Goal: Information Seeking & Learning: Find specific fact

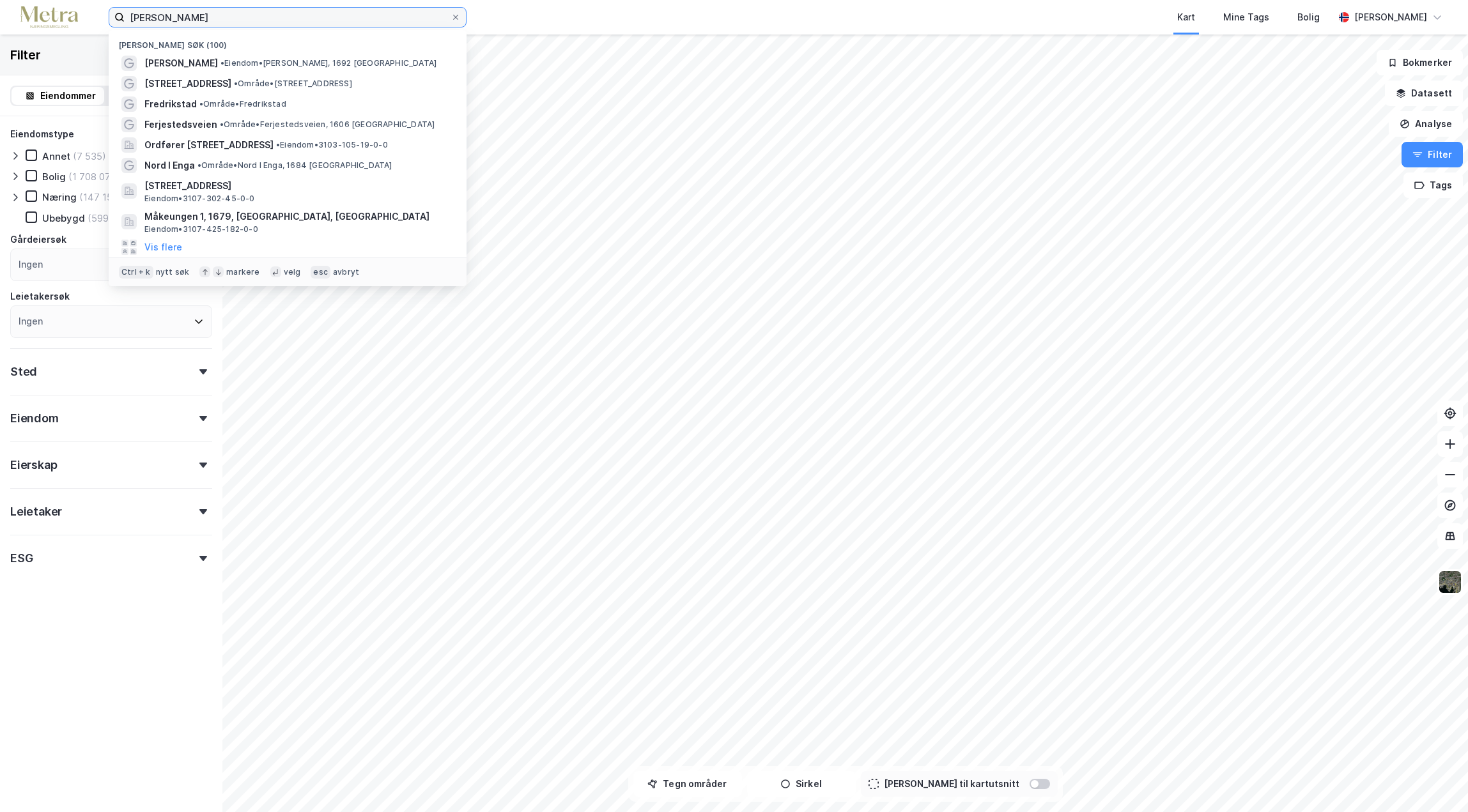
drag, startPoint x: 205, startPoint y: 19, endPoint x: 69, endPoint y: 7, distance: 136.5
click at [69, 7] on div "søndre sandøy Nylige søk (100) Søndre Sandøy • Eiendom • Søndre Sandøy, 1692 Ne…" at bounding box center [734, 17] width 1468 height 35
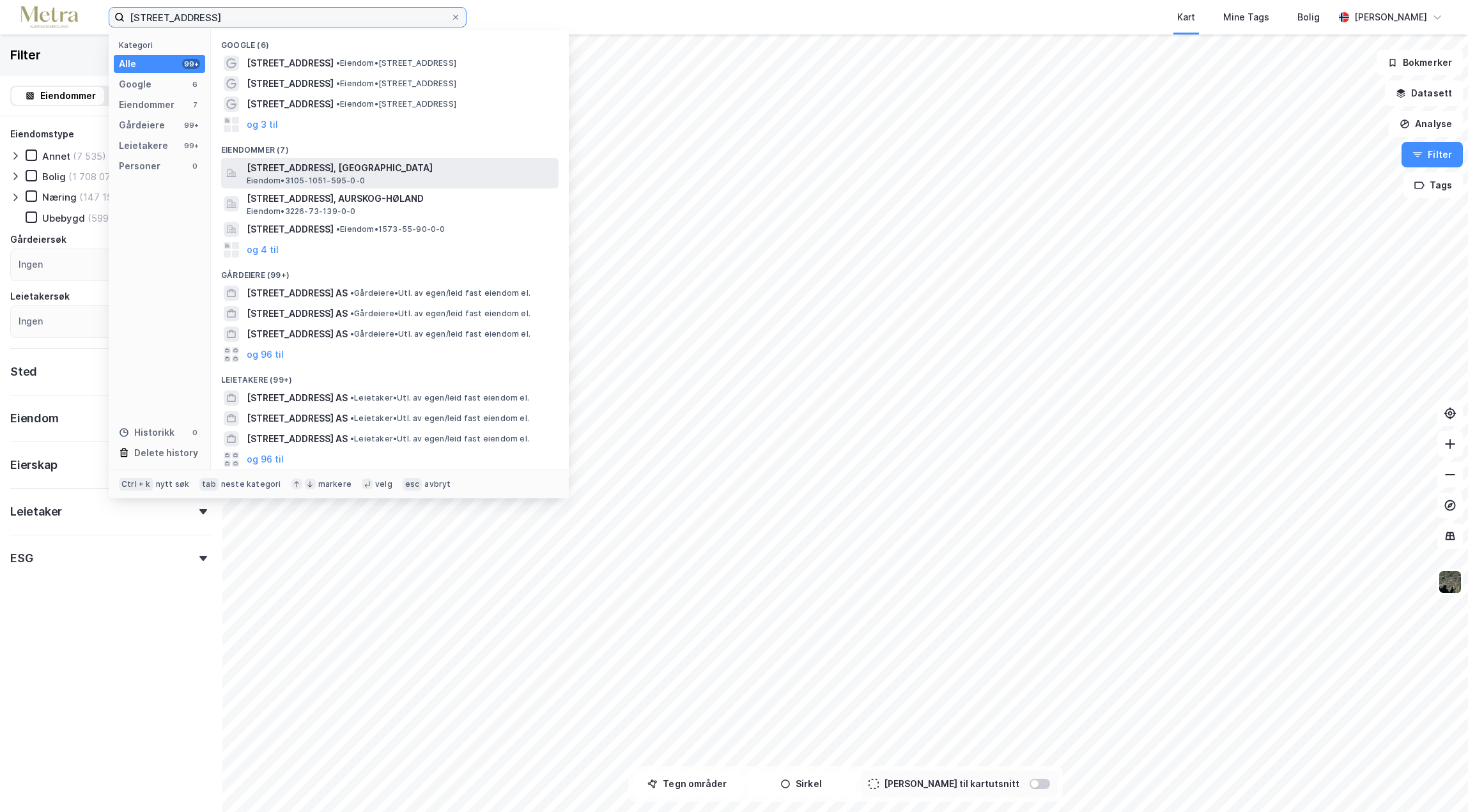
type input "rådhusveien 15"
click at [307, 174] on span "Rådhusveien 15, 1739, BORGENHAUGEN, SARPSBORG" at bounding box center [400, 168] width 307 height 15
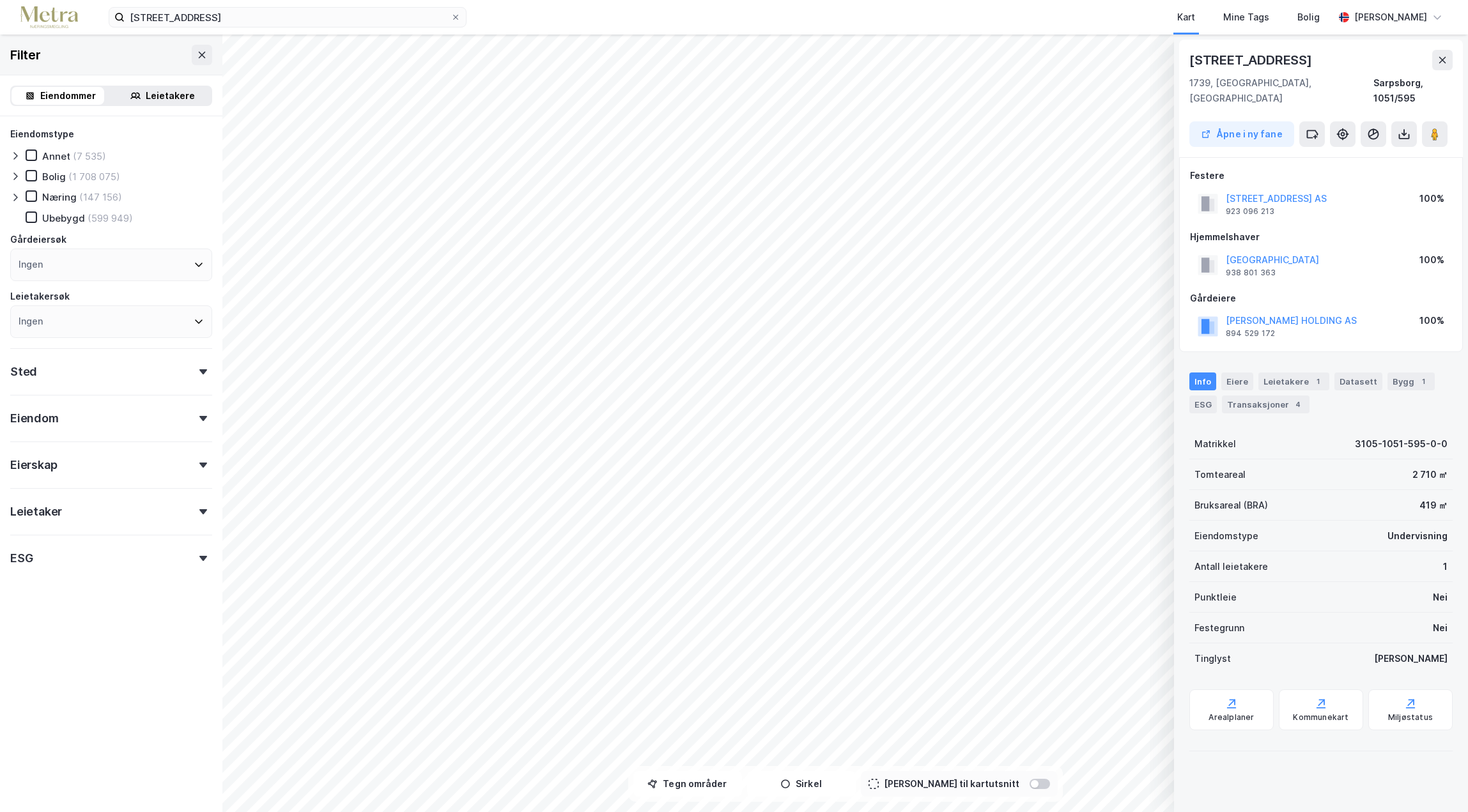
click at [1239, 65] on div "[STREET_ADDRESS]" at bounding box center [1251, 60] width 125 height 20
click at [1243, 121] on button "Åpne i ny fane" at bounding box center [1241, 134] width 105 height 25
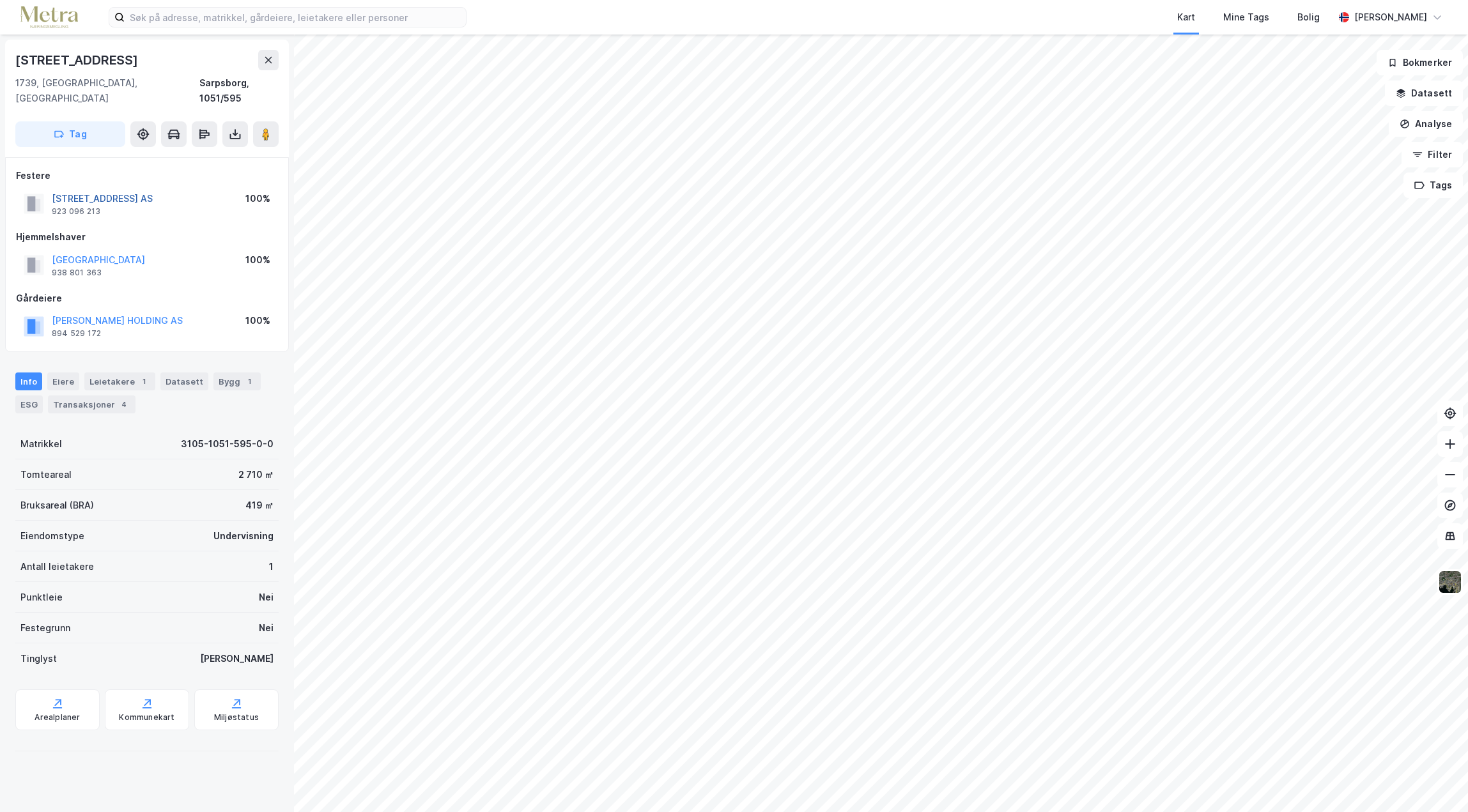
click at [0, 0] on button "[STREET_ADDRESS] AS" at bounding box center [0, 0] width 0 height 0
click at [0, 0] on button "[PERSON_NAME] HOLDING AS" at bounding box center [0, 0] width 0 height 0
click at [92, 395] on div "Transaksjoner 4" at bounding box center [91, 404] width 87 height 18
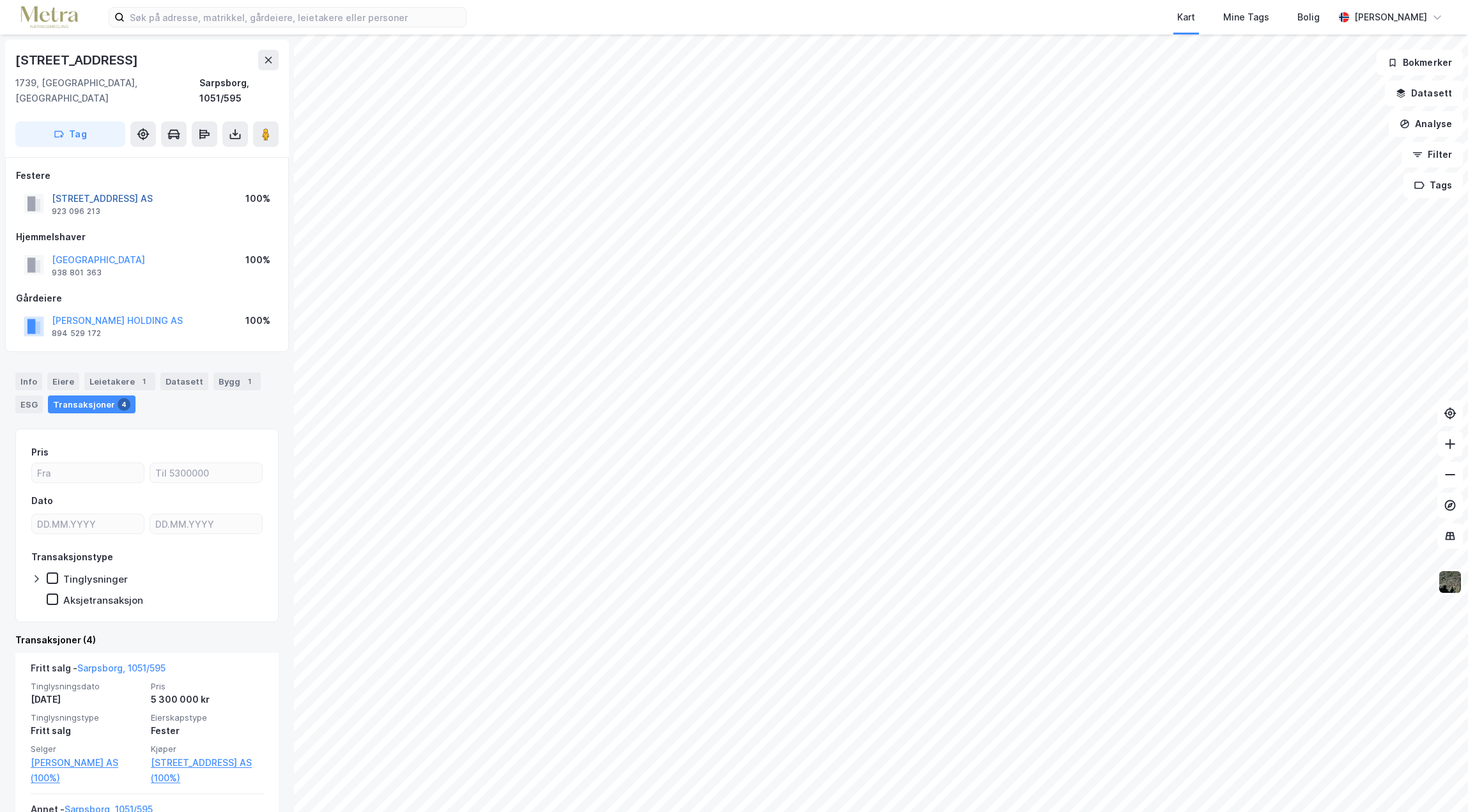
click at [0, 0] on button "[STREET_ADDRESS] AS" at bounding box center [0, 0] width 0 height 0
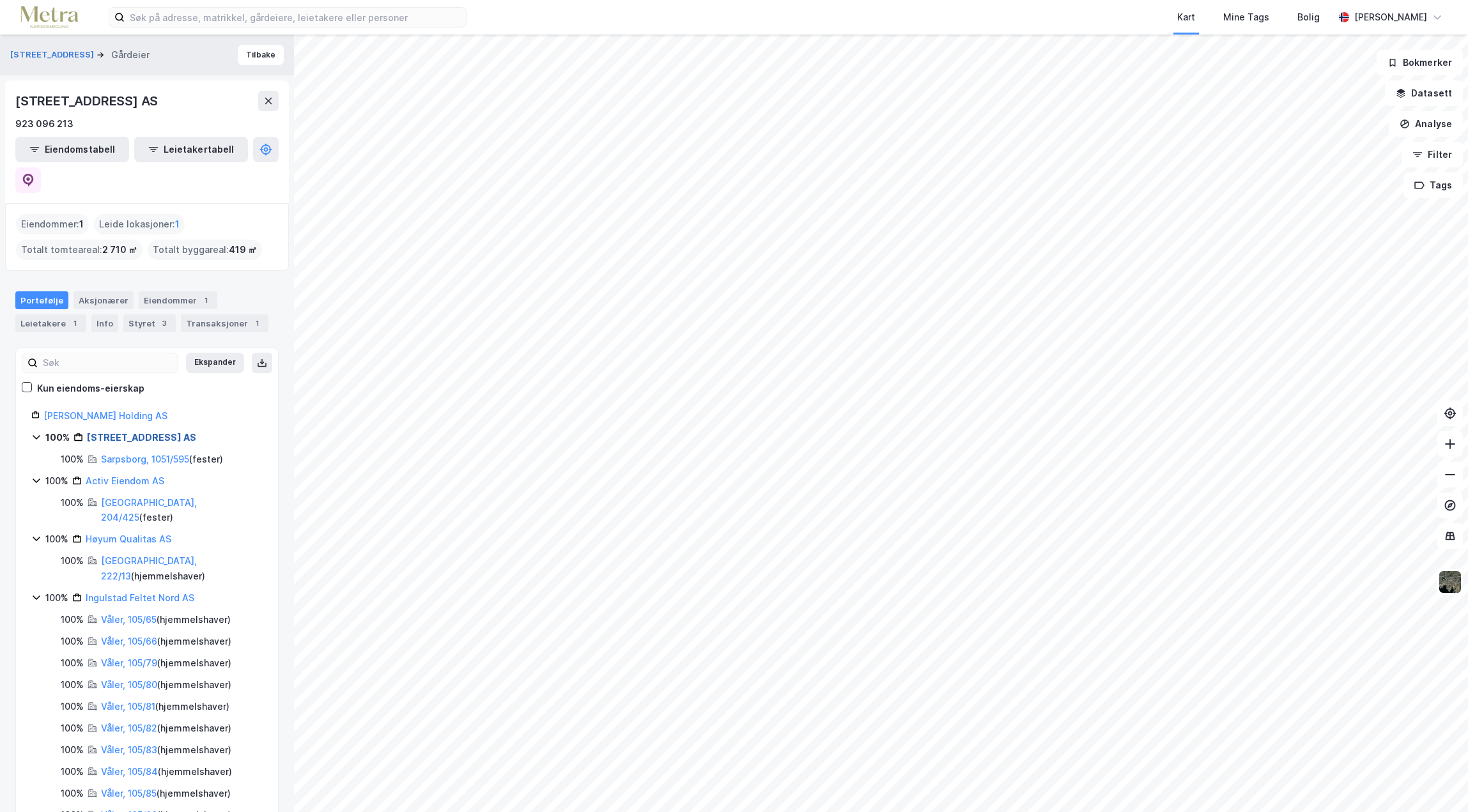
click at [130, 432] on link "[STREET_ADDRESS] AS" at bounding box center [141, 437] width 110 height 11
click at [95, 291] on div "Aksjonærer" at bounding box center [103, 300] width 60 height 18
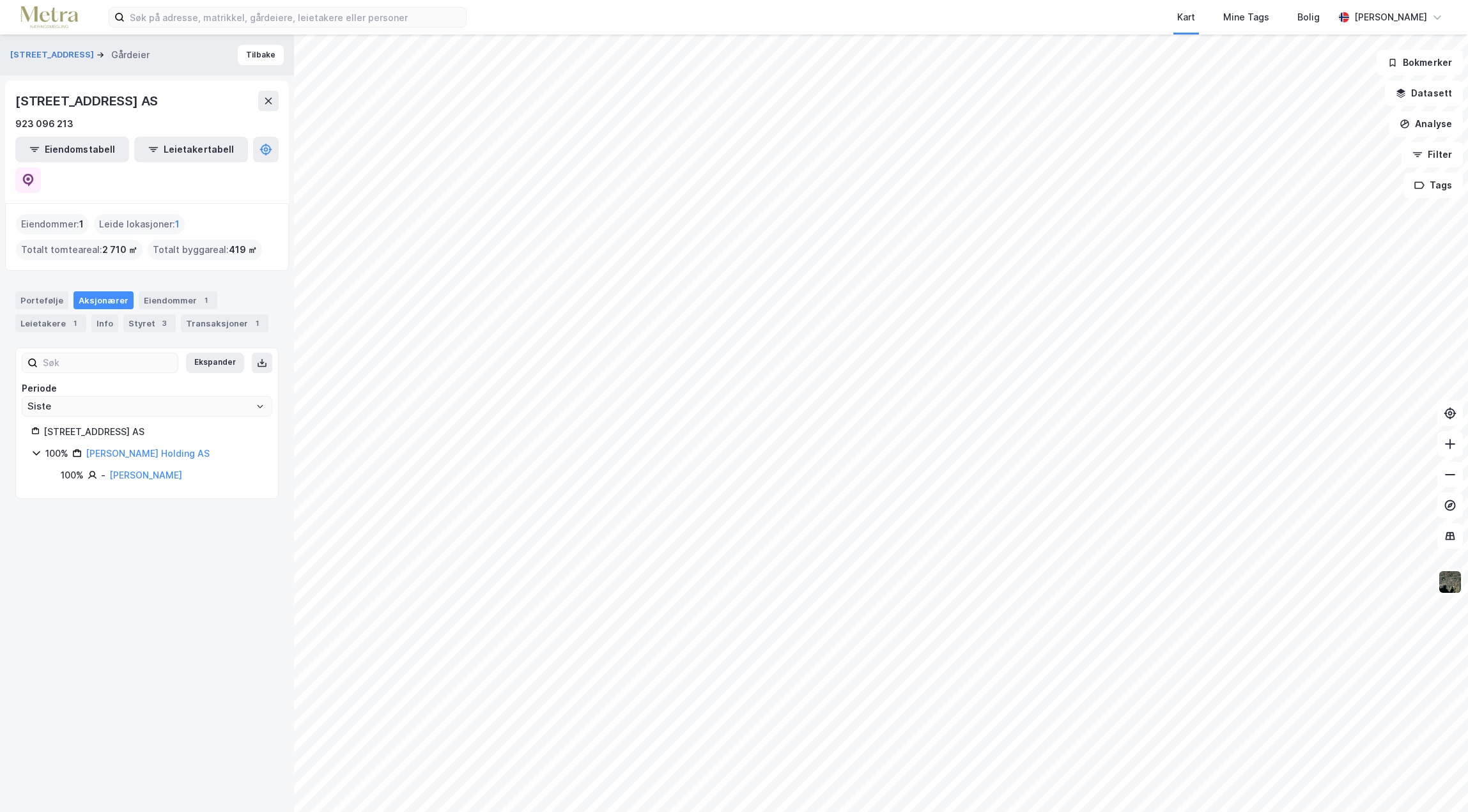
drag, startPoint x: 25, startPoint y: 0, endPoint x: 79, endPoint y: 125, distance: 136.2
click at [82, 128] on div "923 096 213" at bounding box center [147, 124] width 263 height 15
drag, startPoint x: 74, startPoint y: 124, endPoint x: 18, endPoint y: 125, distance: 56.0
click at [18, 125] on div "923 096 213" at bounding box center [147, 124] width 263 height 15
drag, startPoint x: 18, startPoint y: 125, endPoint x: 28, endPoint y: 124, distance: 10.0
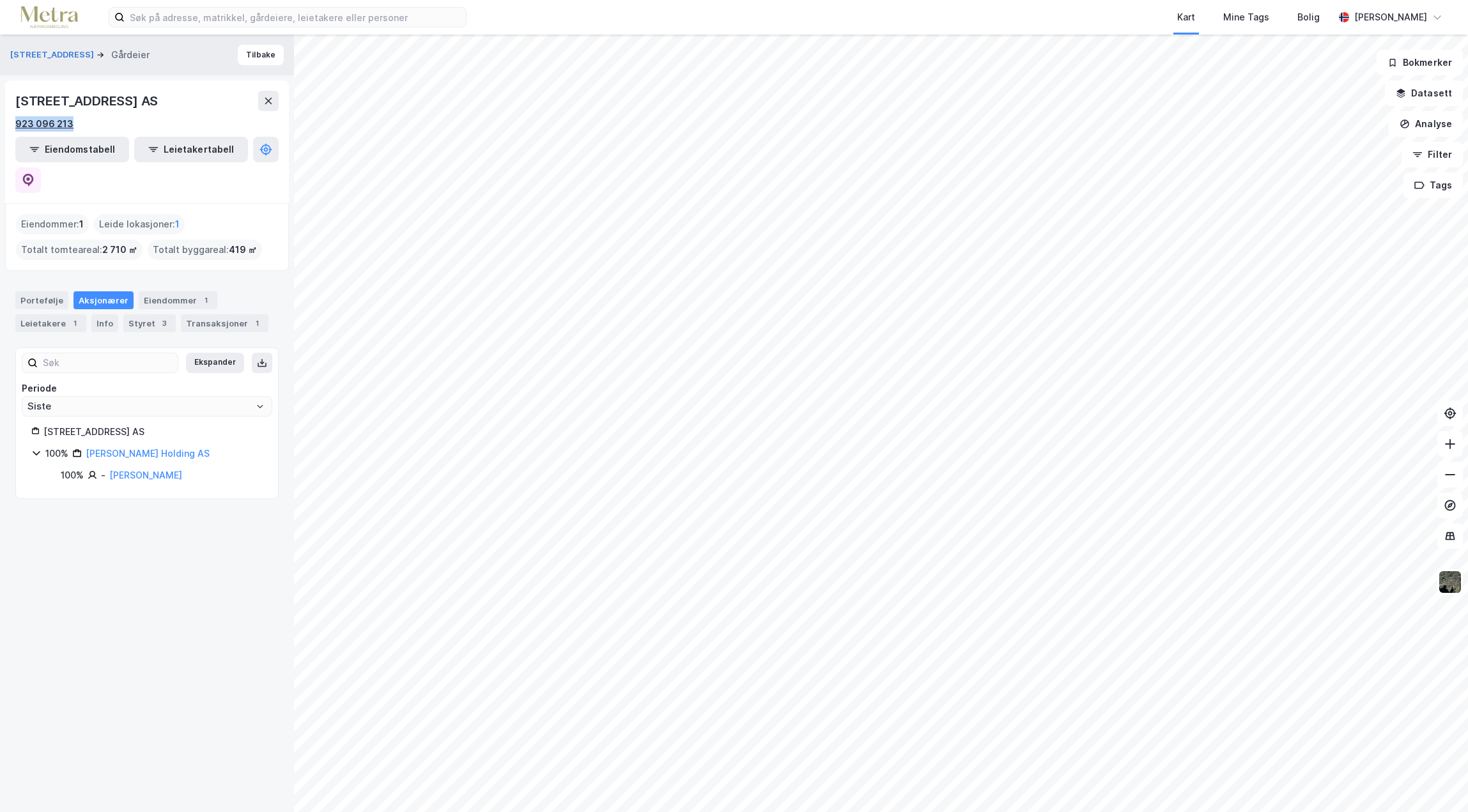
copy div "923 096 213"
